Goal: Task Accomplishment & Management: Manage account settings

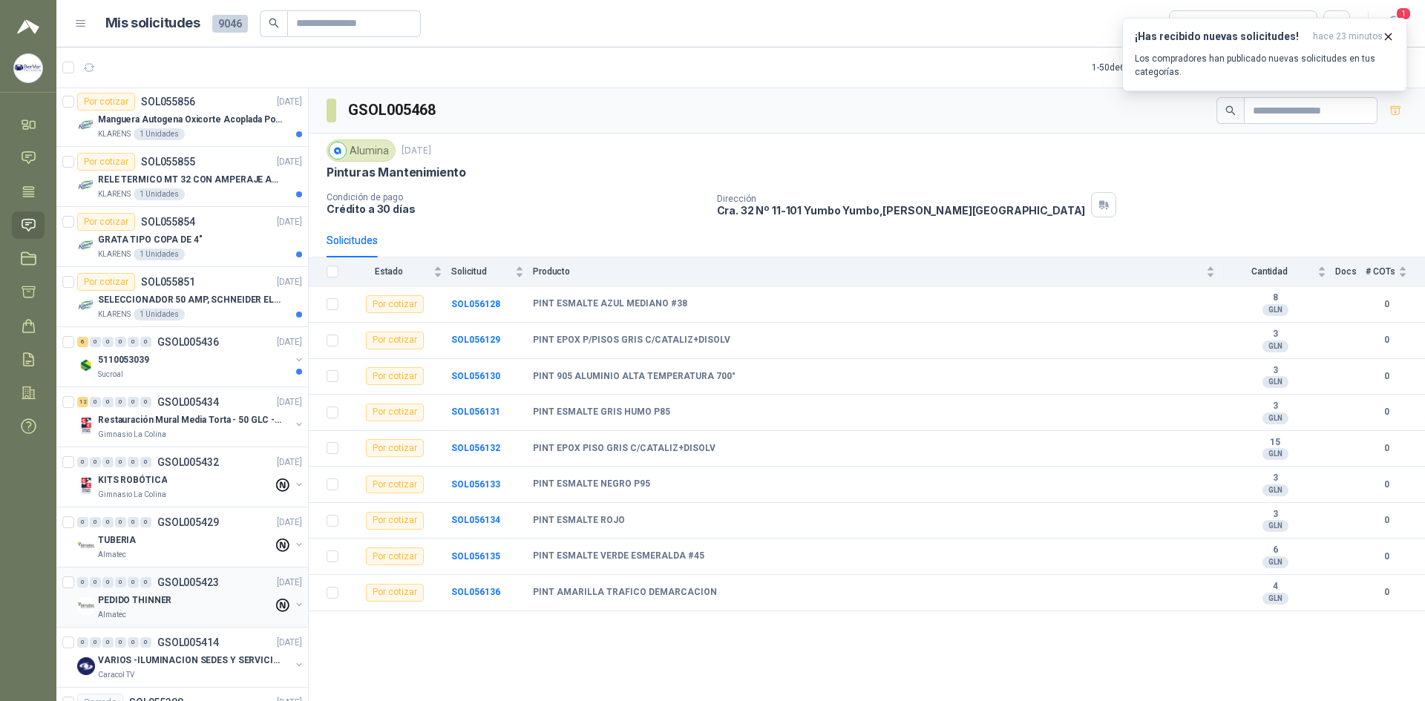
scroll to position [2227, 0]
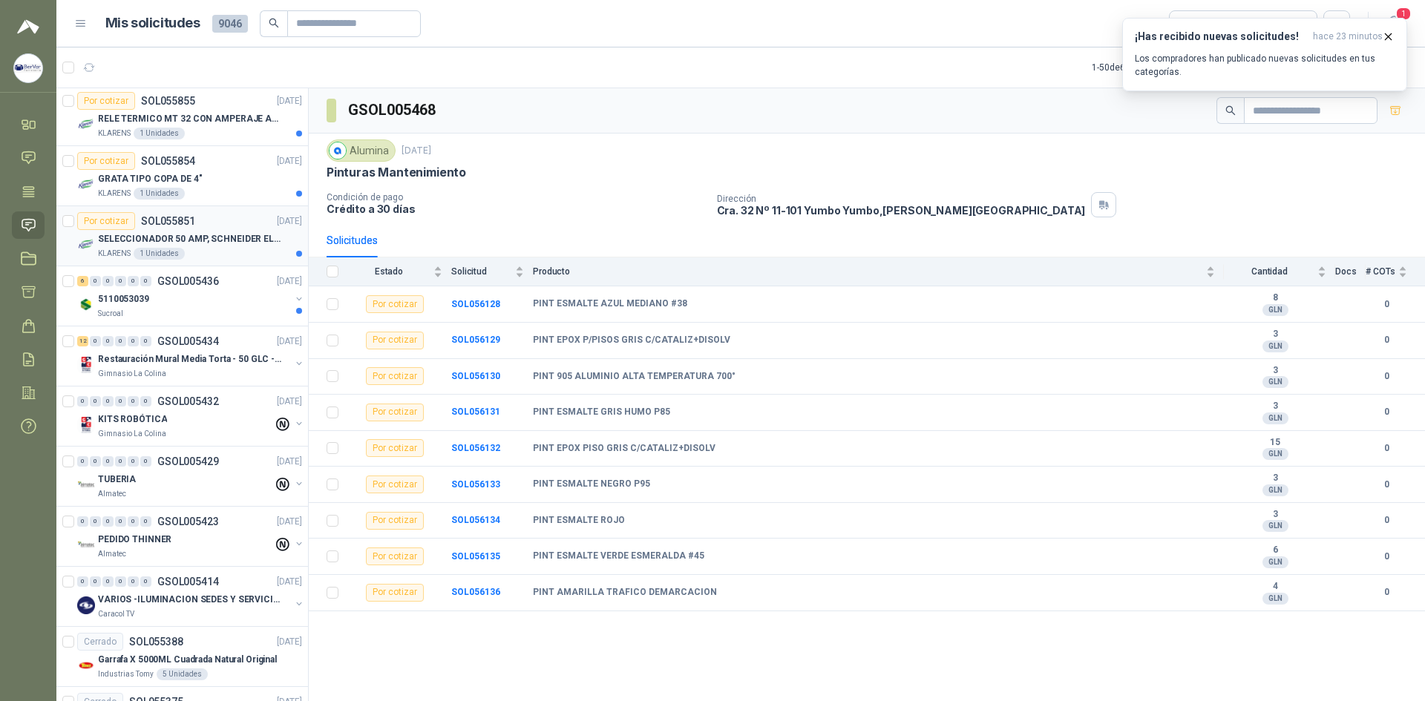
click at [272, 230] on div "SELECCIONADOR 50 AMP, SCHNEIDER ELECTRIC, NSC100N" at bounding box center [200, 239] width 204 height 18
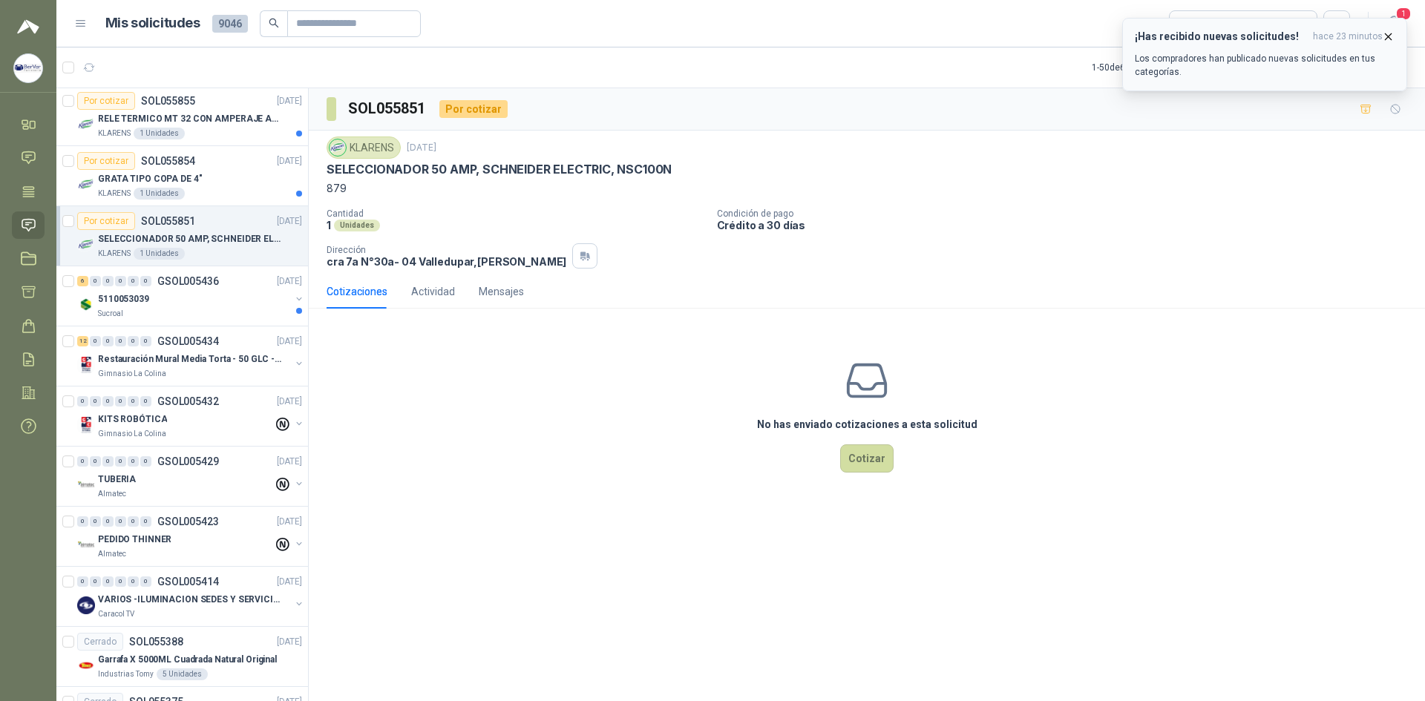
click at [1394, 36] on icon "button" at bounding box center [1388, 36] width 13 height 13
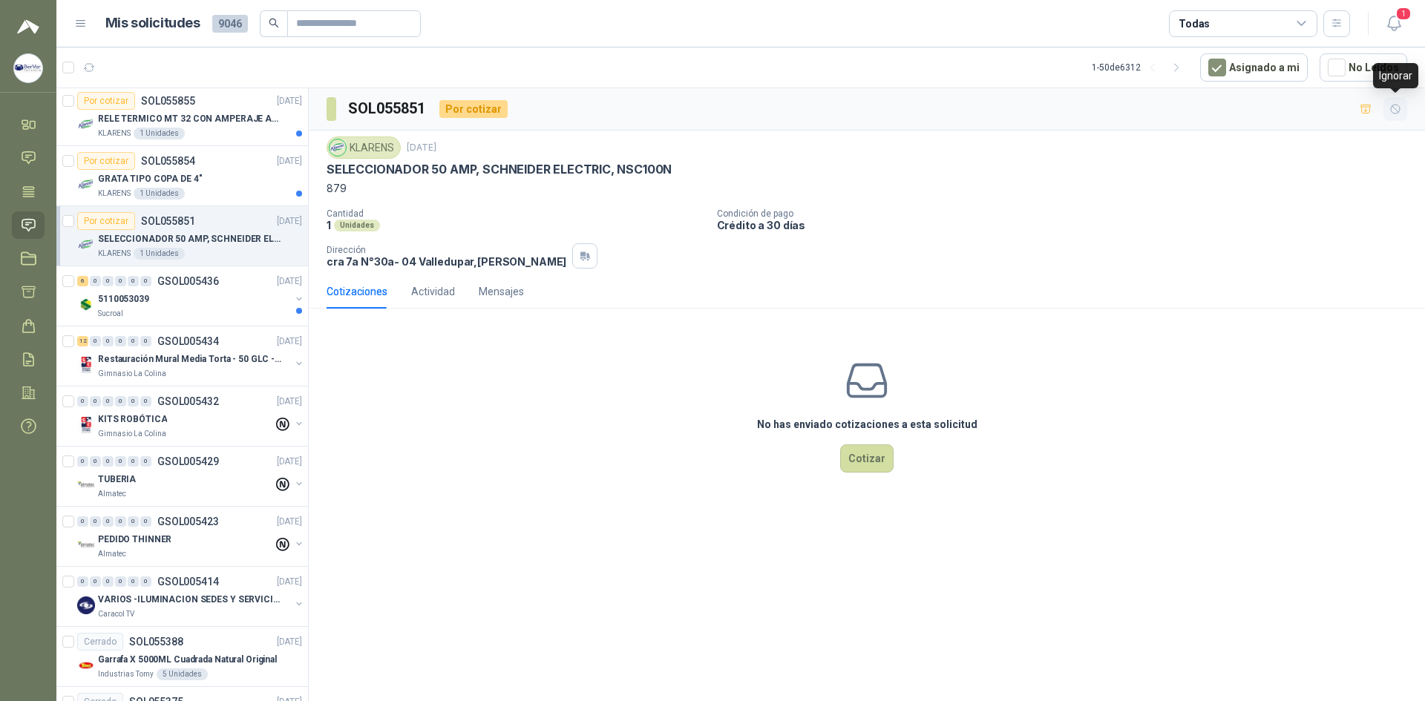
click at [1402, 110] on button "button" at bounding box center [1396, 109] width 24 height 24
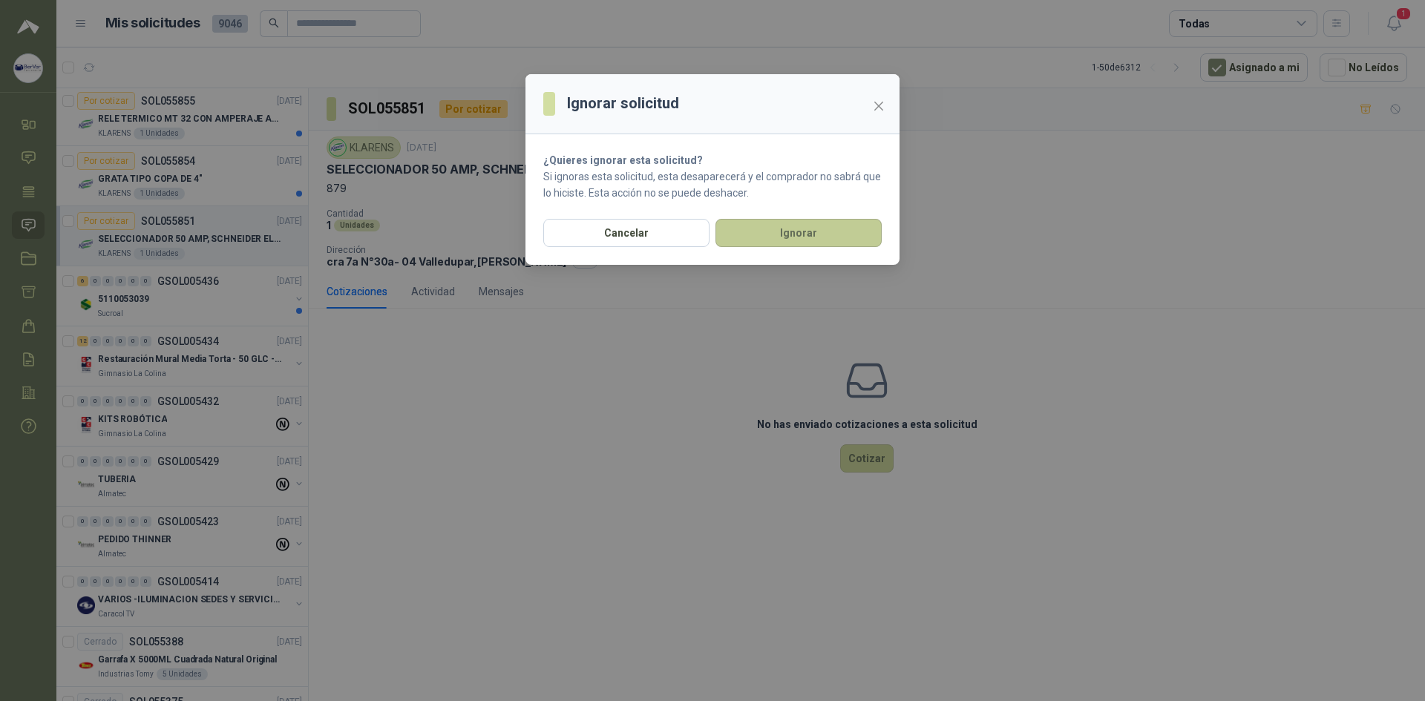
click at [804, 236] on button "Ignorar" at bounding box center [799, 233] width 166 height 28
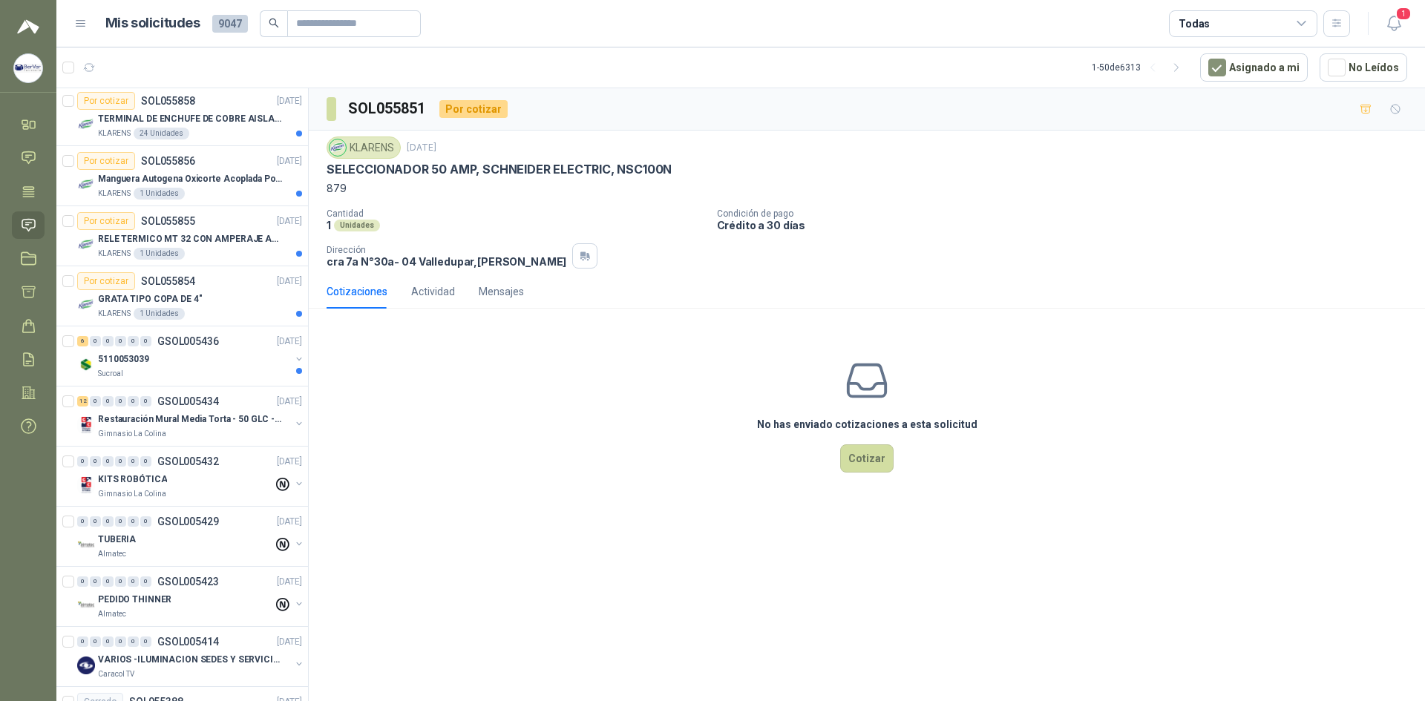
scroll to position [2347, 0]
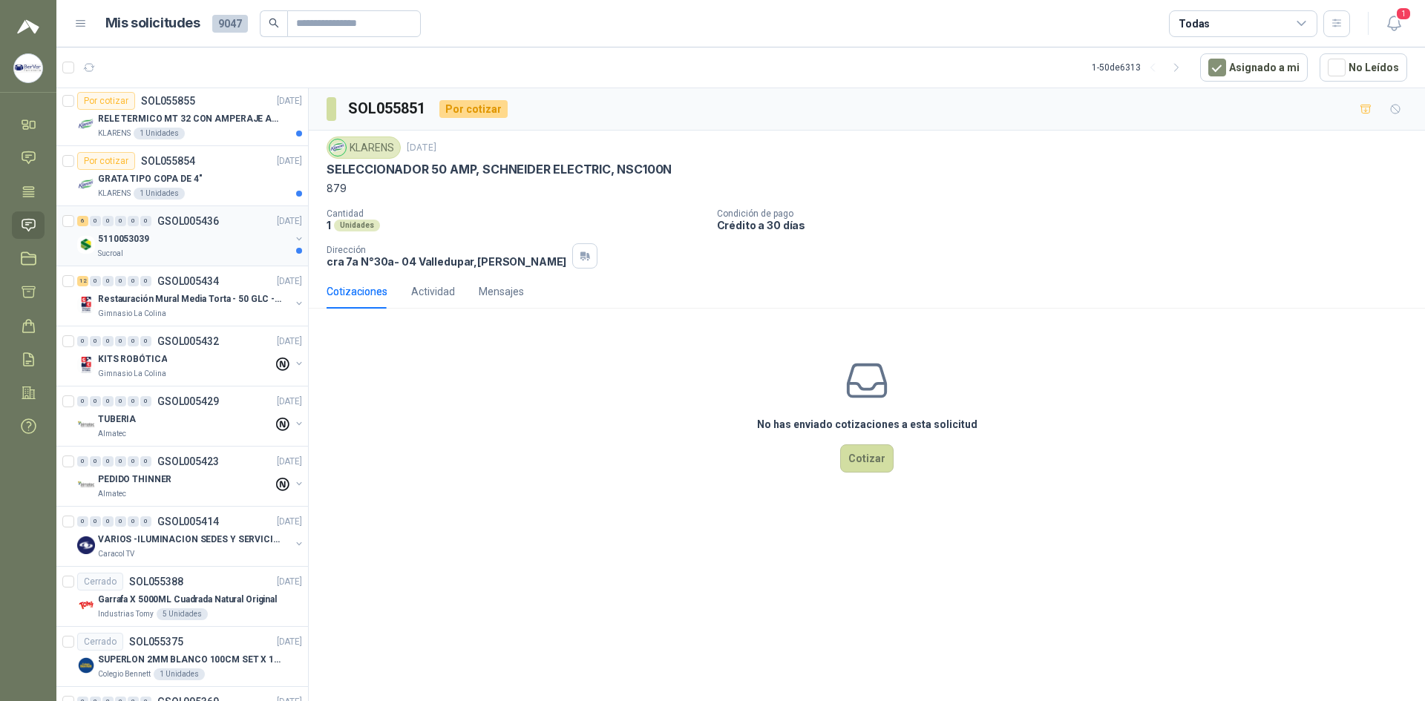
click at [231, 240] on div "5110053039" at bounding box center [194, 239] width 192 height 18
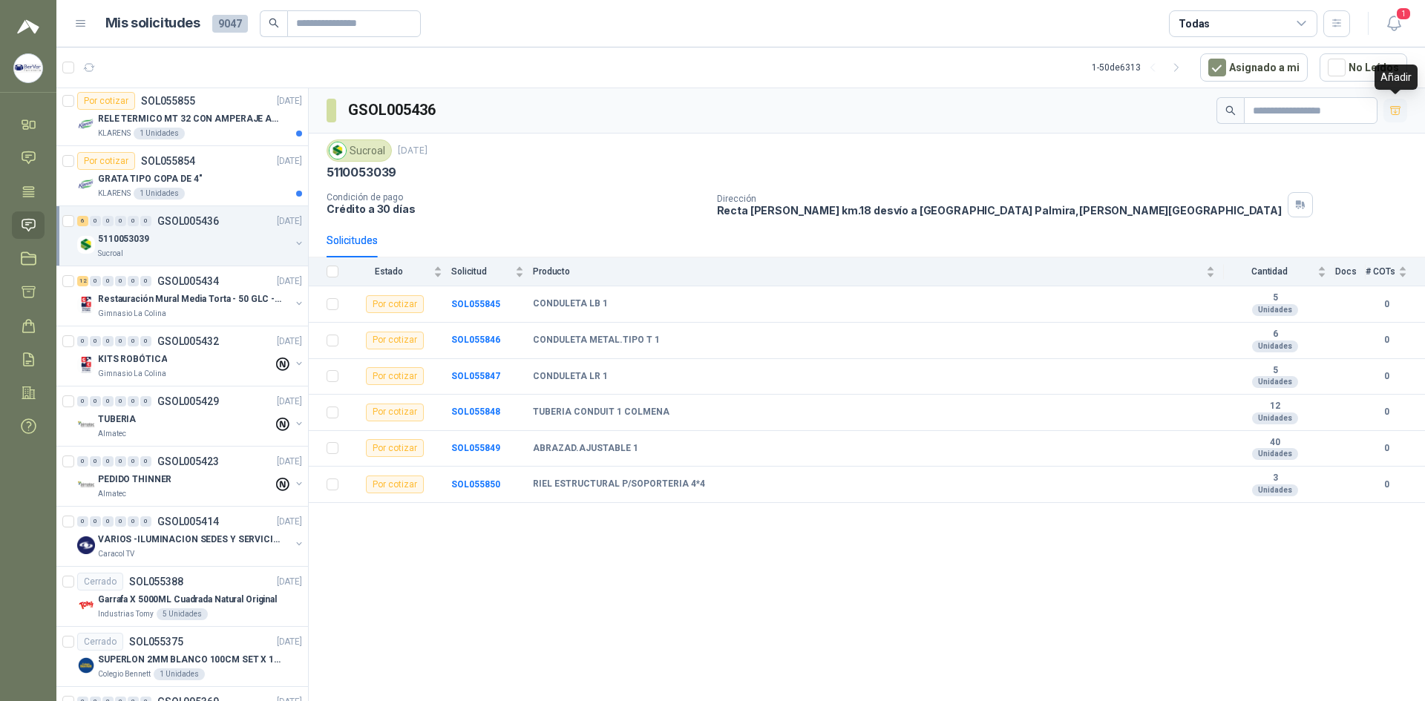
click at [1400, 114] on icon "button" at bounding box center [1395, 111] width 13 height 13
click at [1400, 113] on icon "button" at bounding box center [1395, 111] width 13 height 13
click at [255, 190] on div "KLARENS 1 Unidades" at bounding box center [200, 194] width 204 height 12
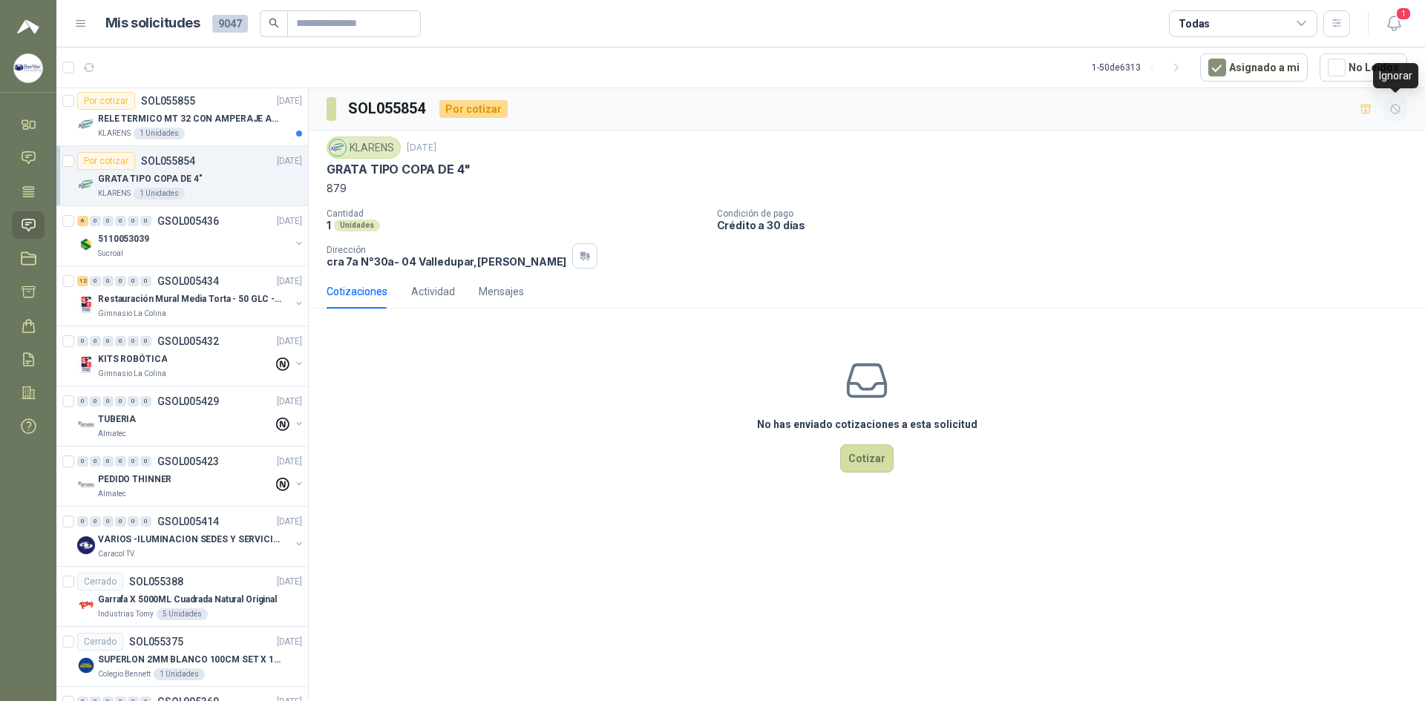
click at [1400, 108] on icon "button" at bounding box center [1395, 109] width 9 height 9
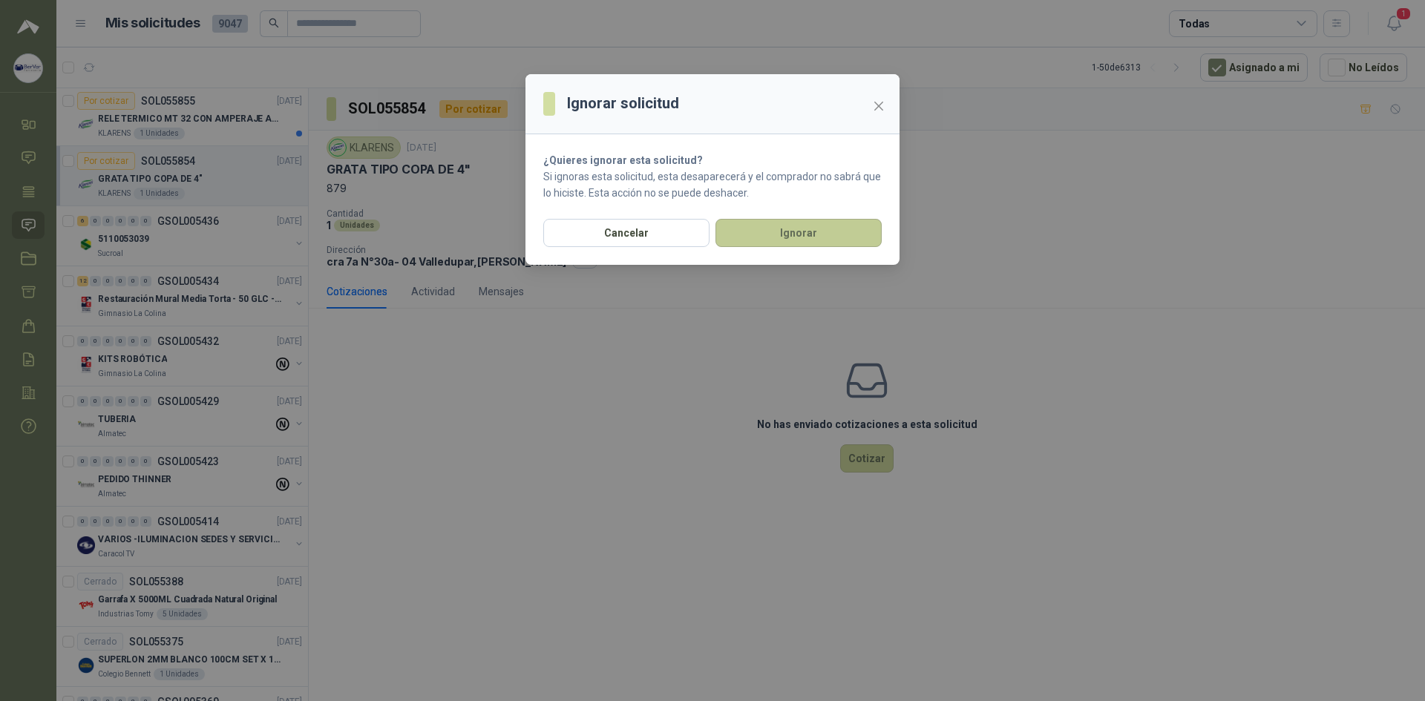
click at [839, 227] on button "Ignorar" at bounding box center [799, 233] width 166 height 28
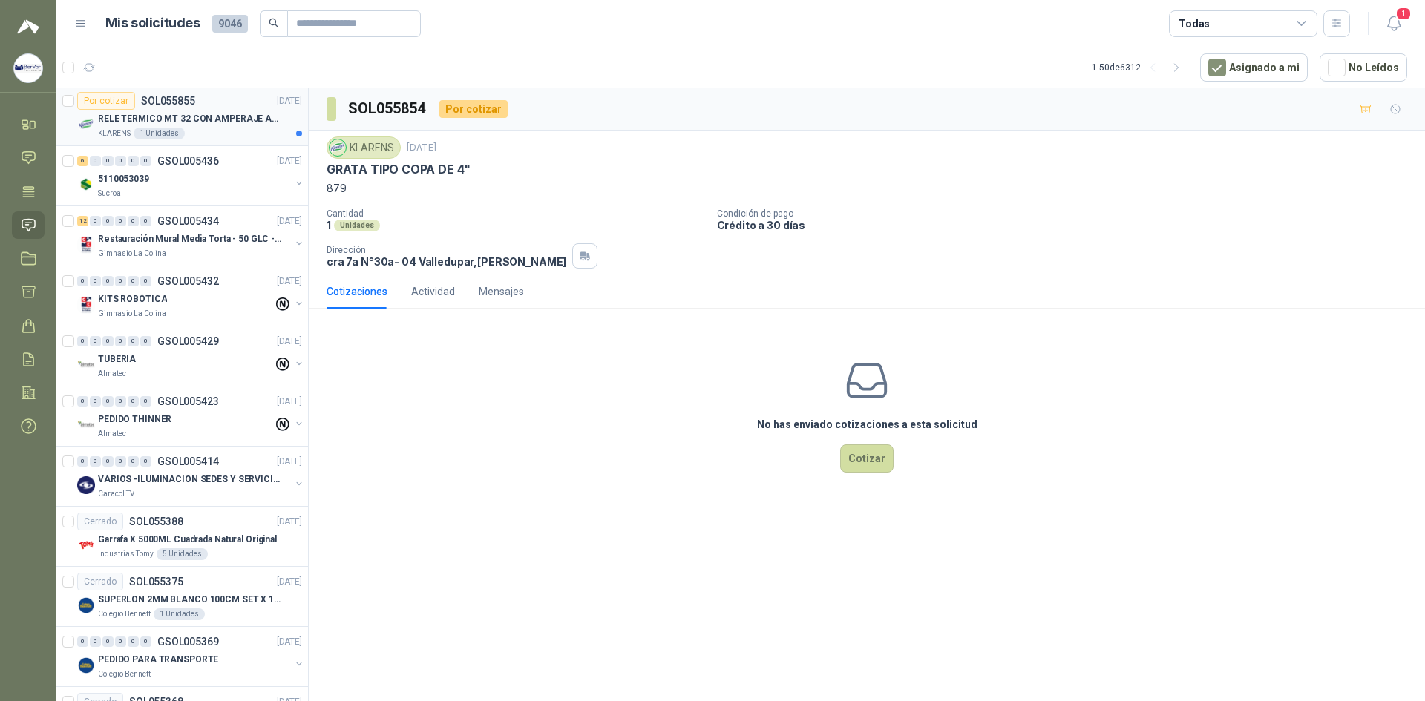
click at [226, 108] on div "Por cotizar SOL055855 [DATE]" at bounding box center [189, 101] width 225 height 18
click at [1395, 117] on button "button" at bounding box center [1396, 109] width 24 height 24
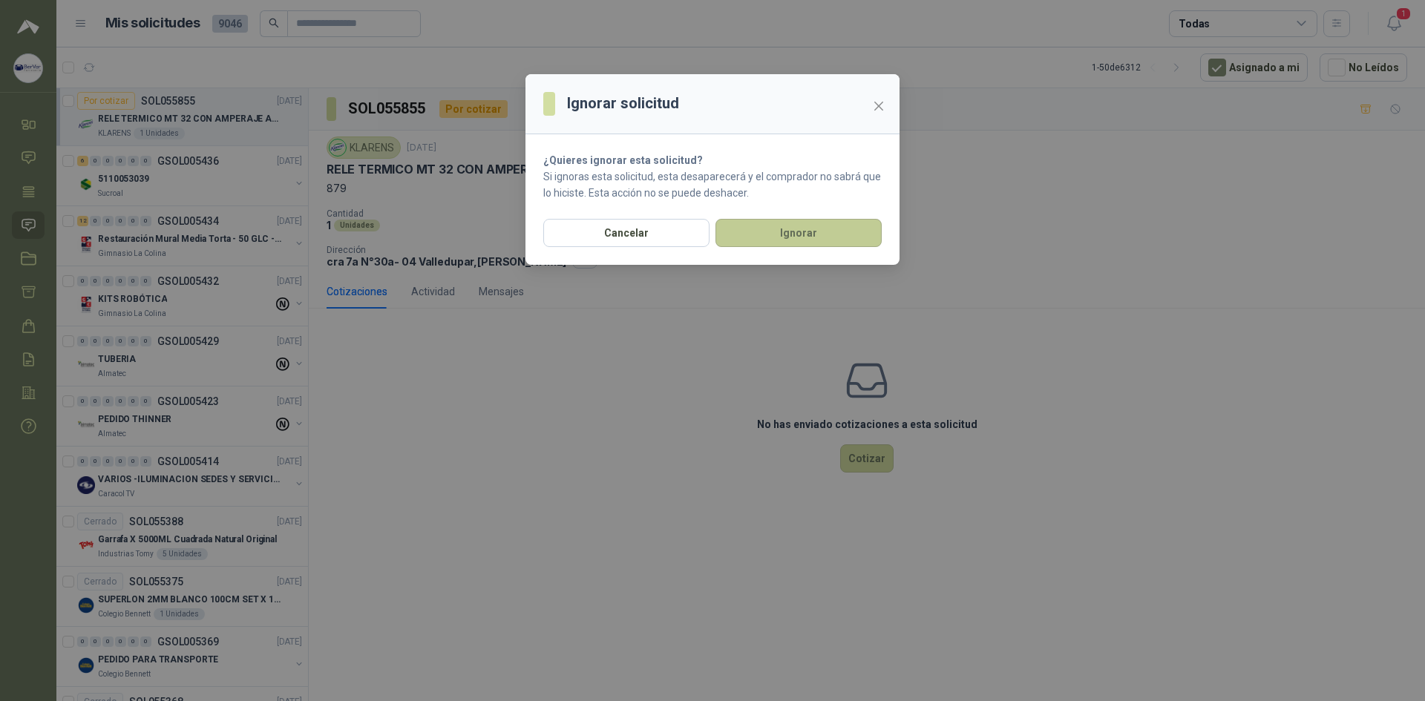
click at [867, 238] on button "Ignorar" at bounding box center [799, 233] width 166 height 28
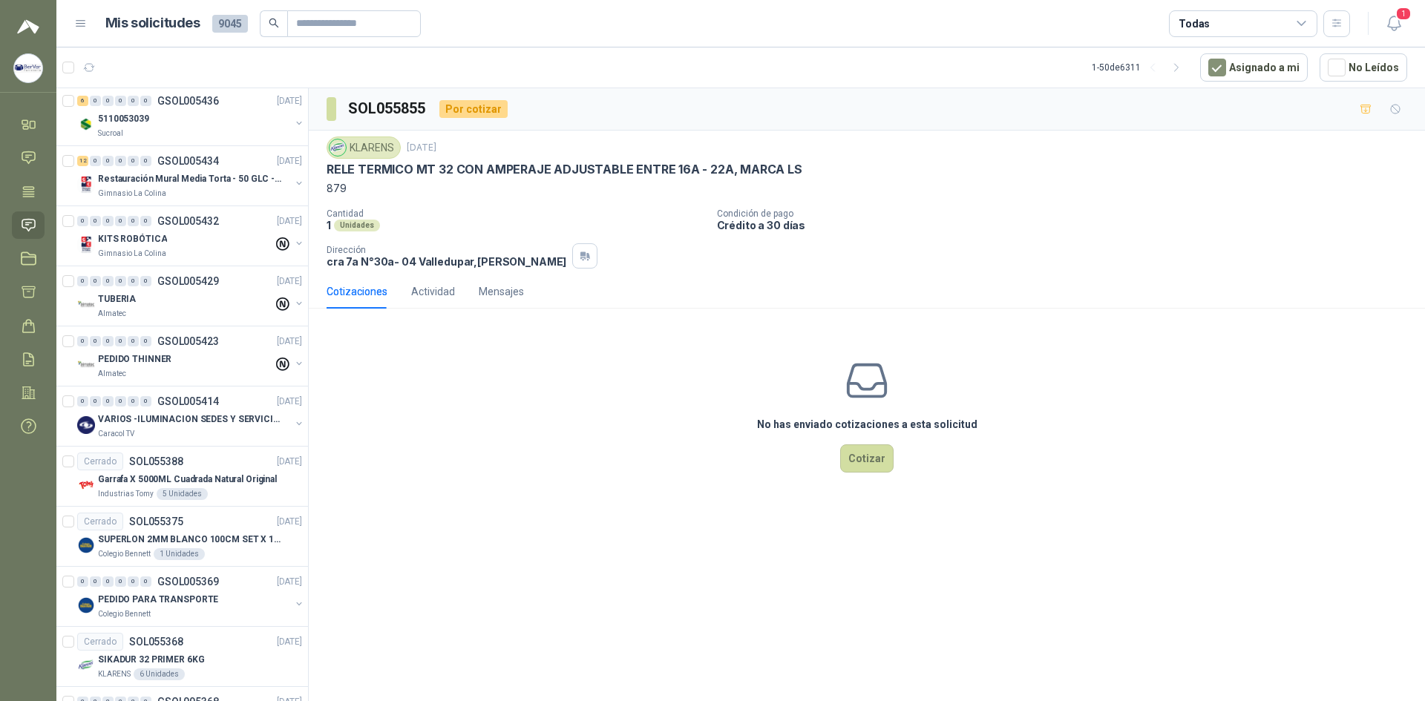
scroll to position [2287, 0]
